Goal: Task Accomplishment & Management: Manage account settings

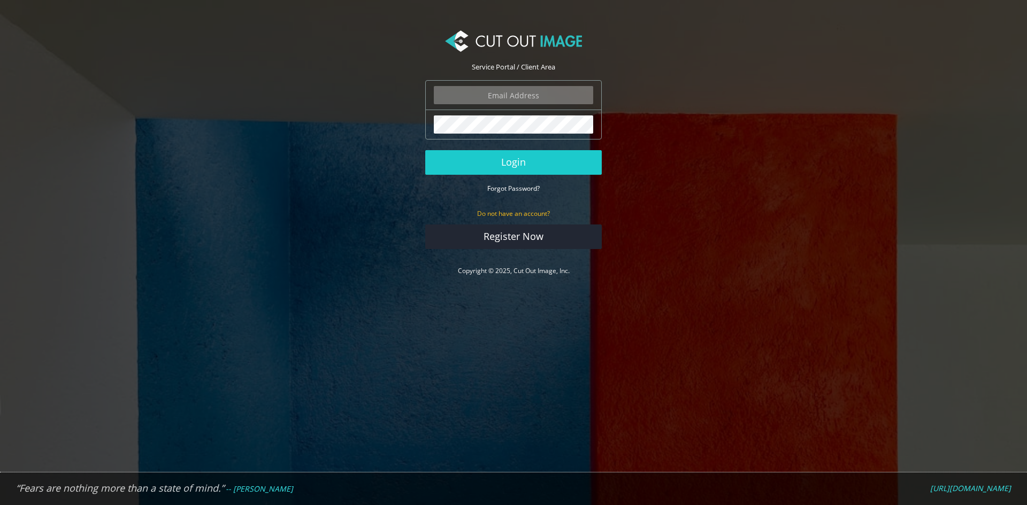
click at [525, 94] on input "email" at bounding box center [513, 95] width 159 height 18
type input "[EMAIL_ADDRESS][DOMAIN_NAME]"
click at [425, 150] on button "Login" at bounding box center [513, 162] width 176 height 25
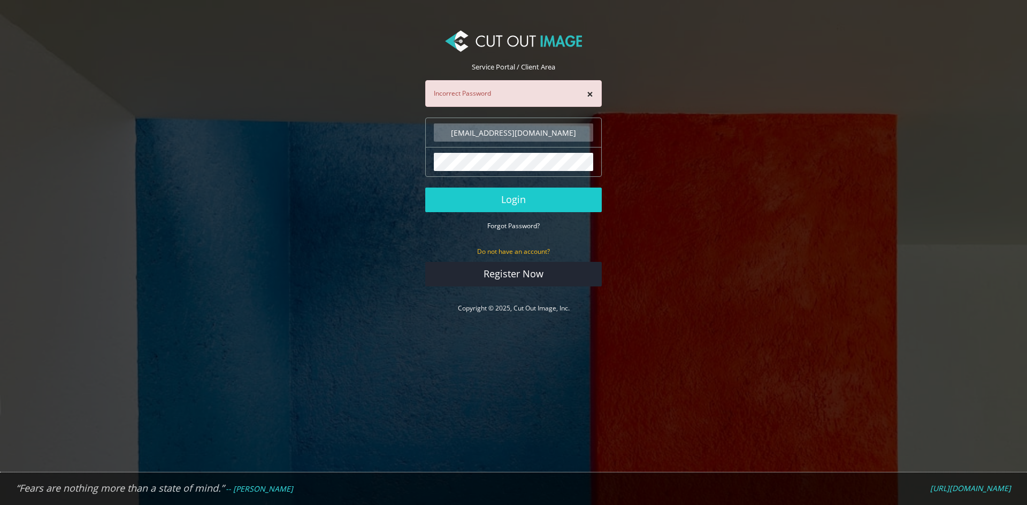
click at [425, 188] on button "Login" at bounding box center [513, 200] width 176 height 25
